Goal: Entertainment & Leisure: Consume media (video, audio)

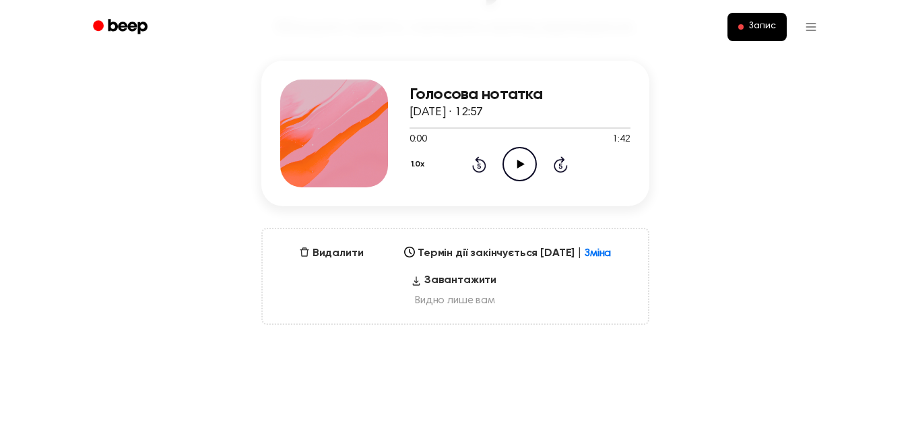
scroll to position [67, 0]
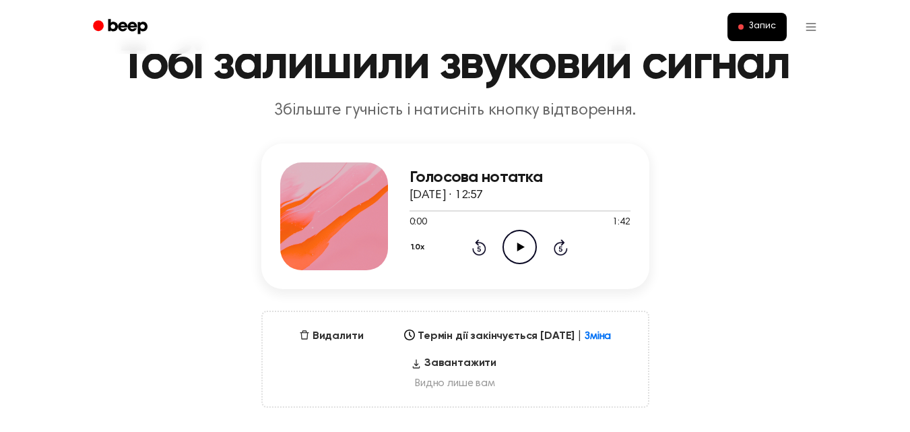
click at [521, 243] on icon "Play Audio" at bounding box center [519, 247] width 34 height 34
click at [521, 243] on icon at bounding box center [519, 246] width 6 height 9
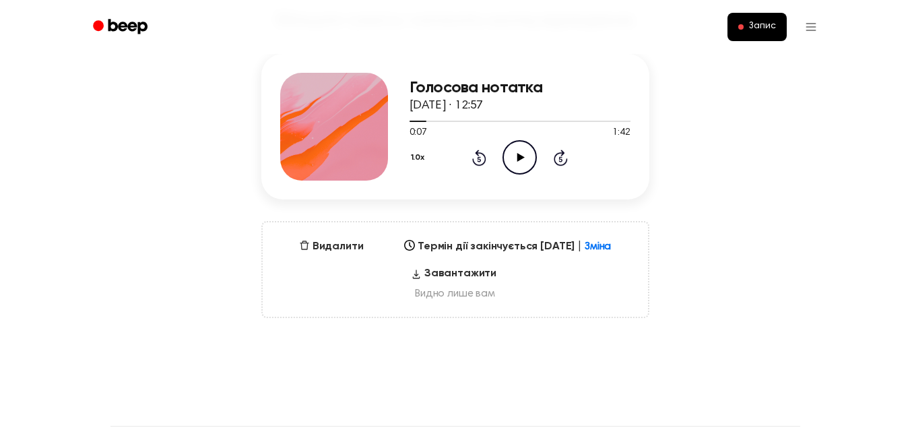
scroll to position [202, 0]
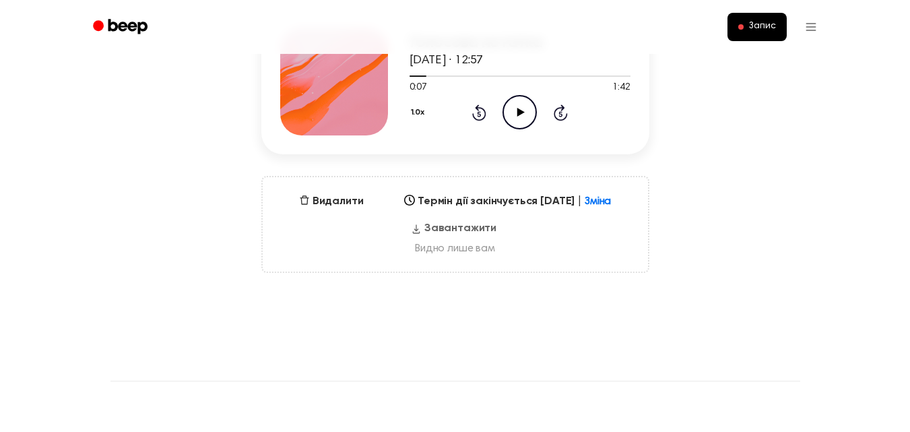
click at [452, 234] on font "Завантажити" at bounding box center [460, 228] width 72 height 11
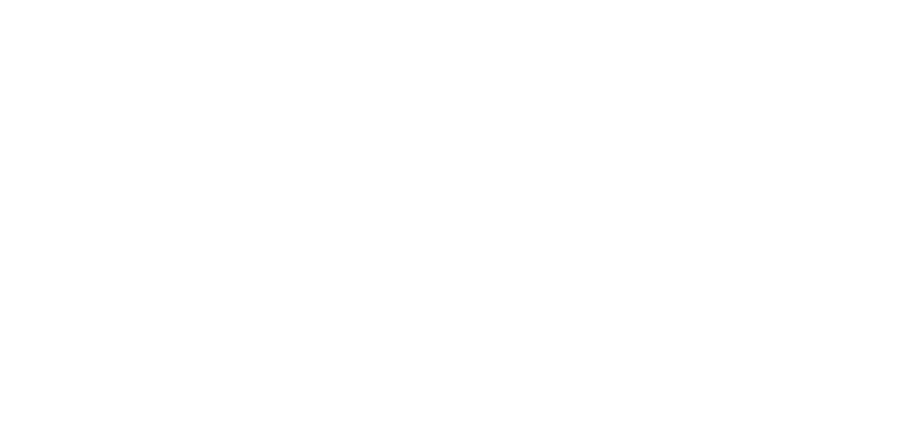
scroll to position [0, 0]
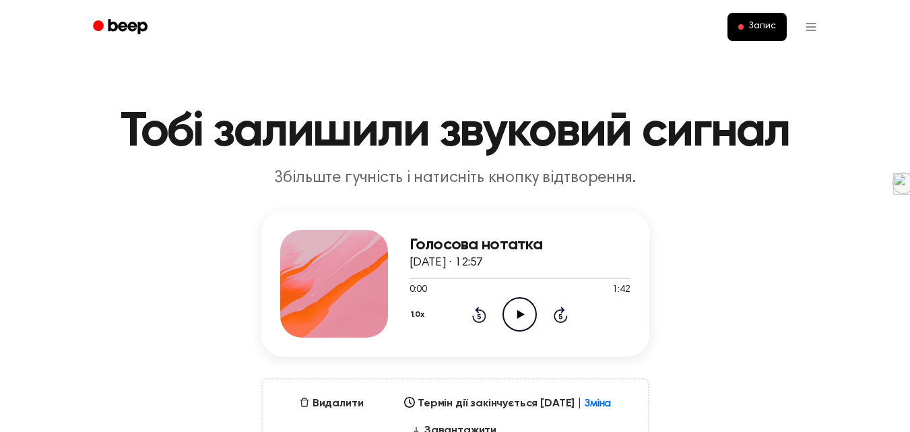
click at [524, 310] on icon "Play Audio" at bounding box center [519, 314] width 34 height 34
